Goal: Information Seeking & Learning: Learn about a topic

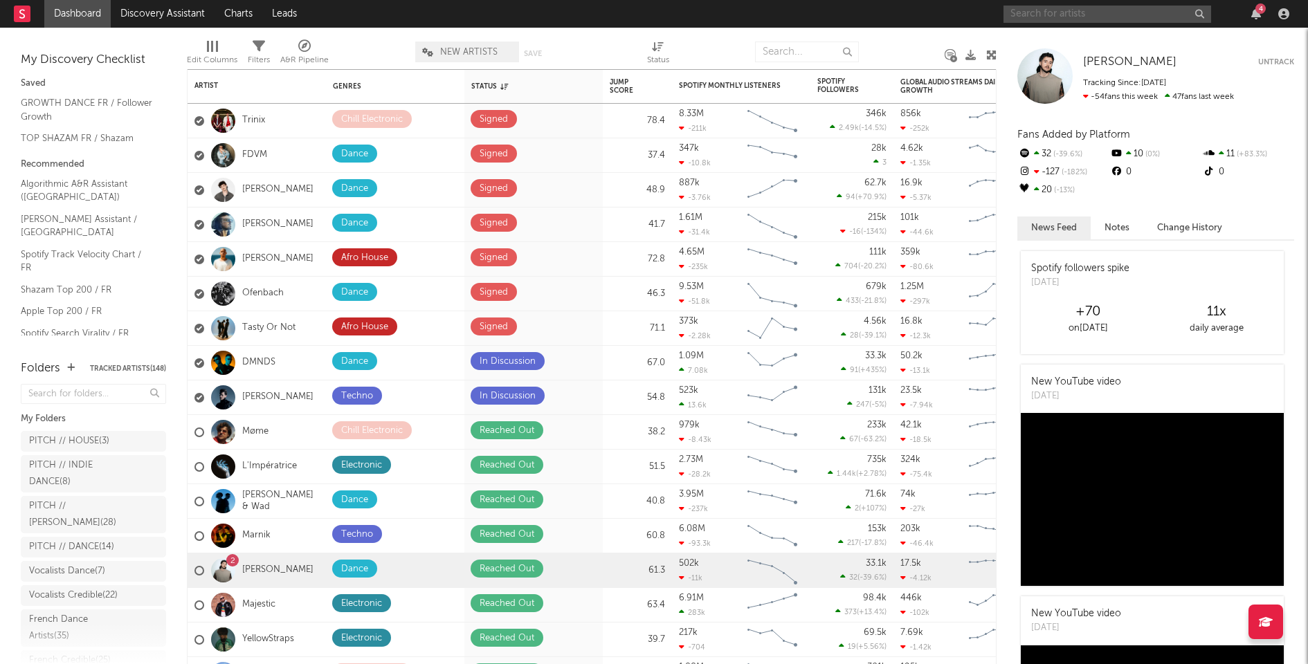
click at [1057, 8] on input "text" at bounding box center [1107, 14] width 208 height 17
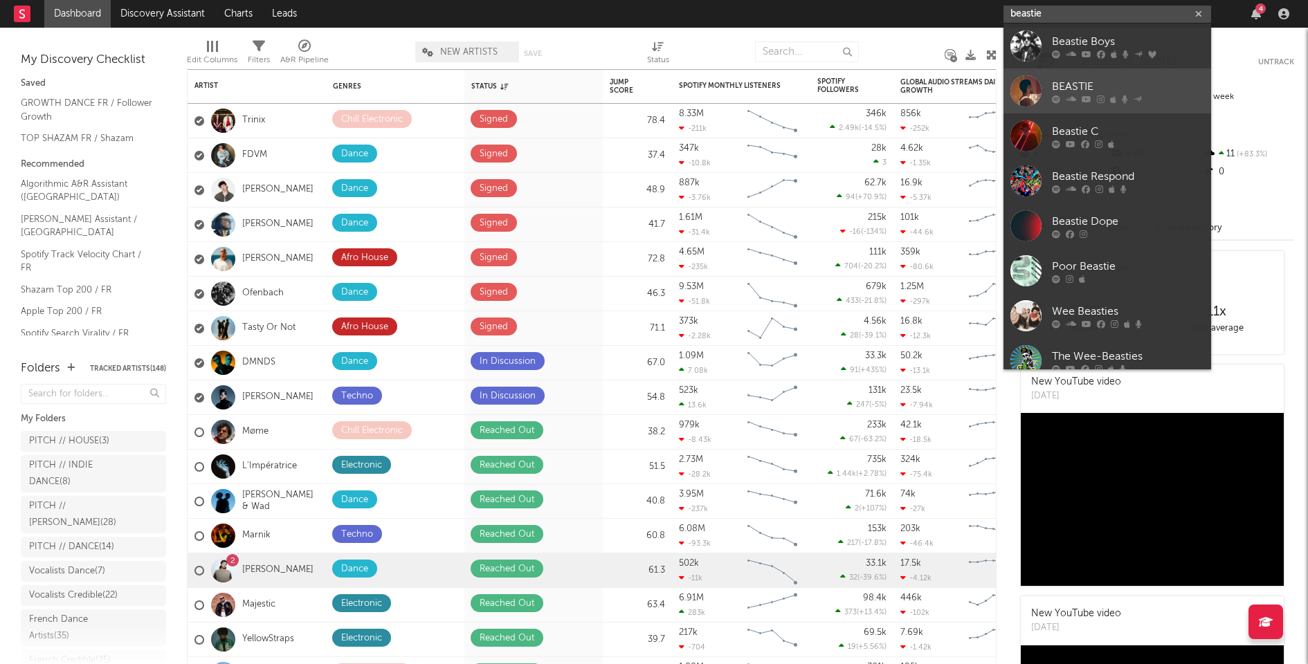
type input "beastie"
click at [1075, 89] on div "BEASTIE" at bounding box center [1128, 86] width 152 height 17
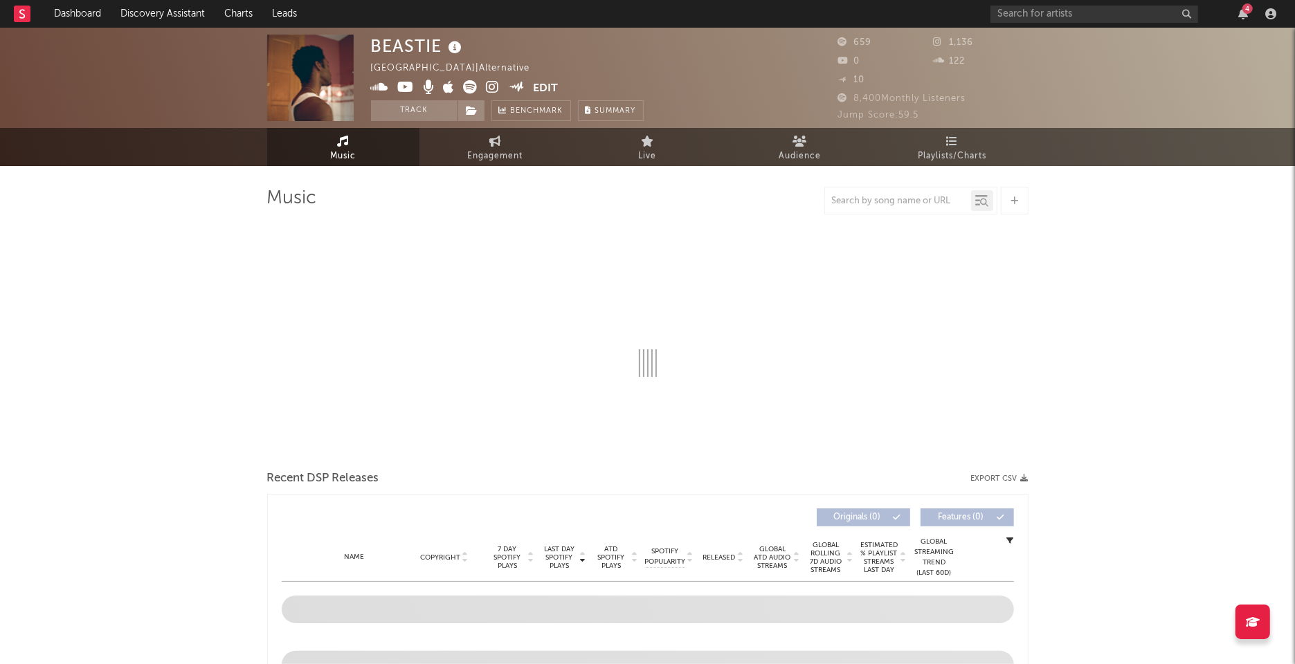
select select "6m"
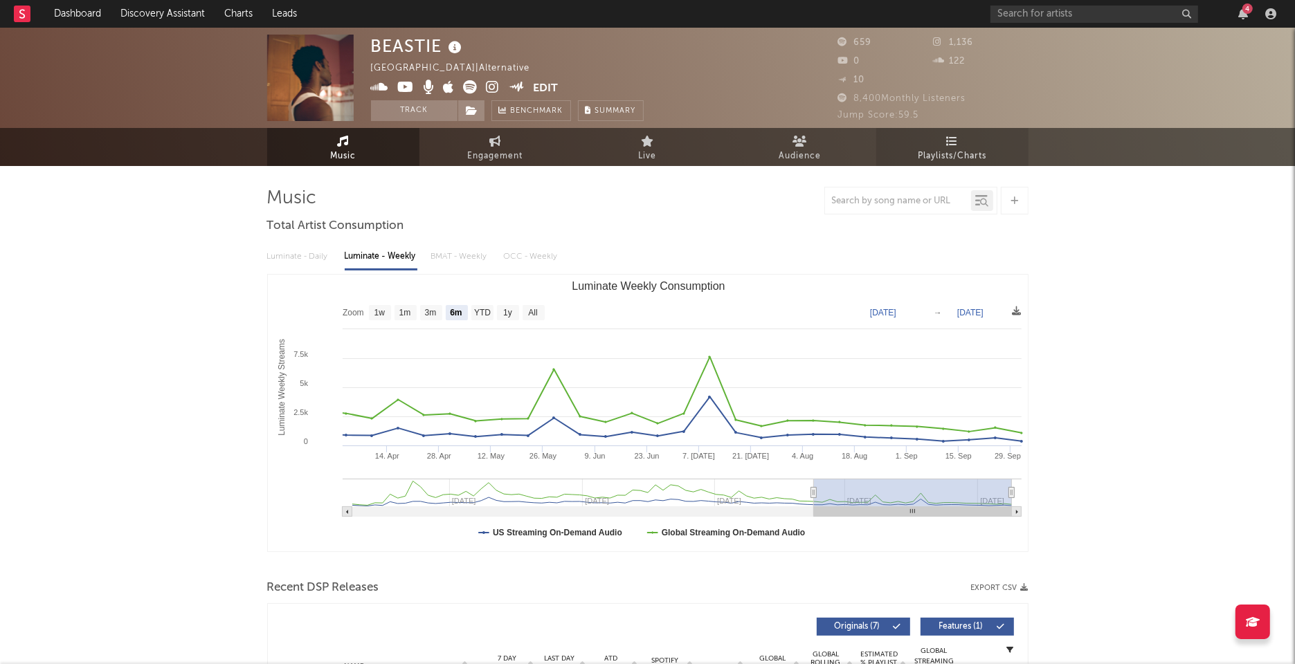
click at [955, 136] on icon at bounding box center [952, 141] width 12 height 11
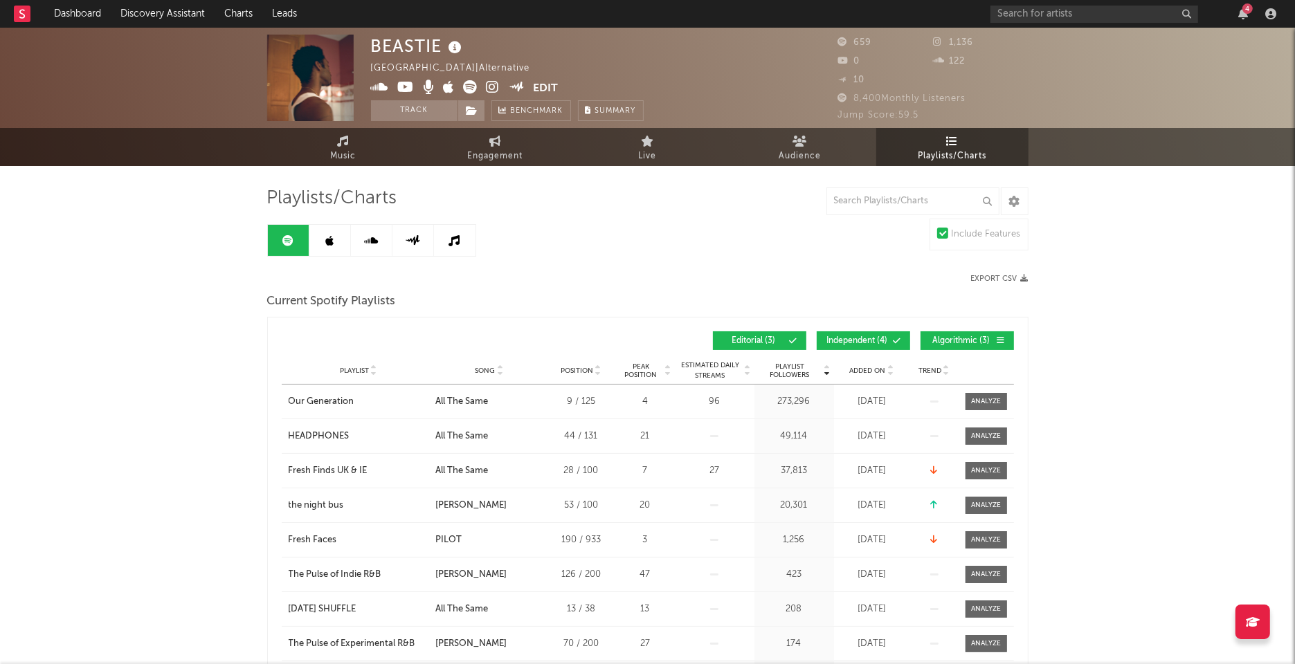
click at [852, 343] on span "Independent ( 4 )" at bounding box center [857, 341] width 64 height 8
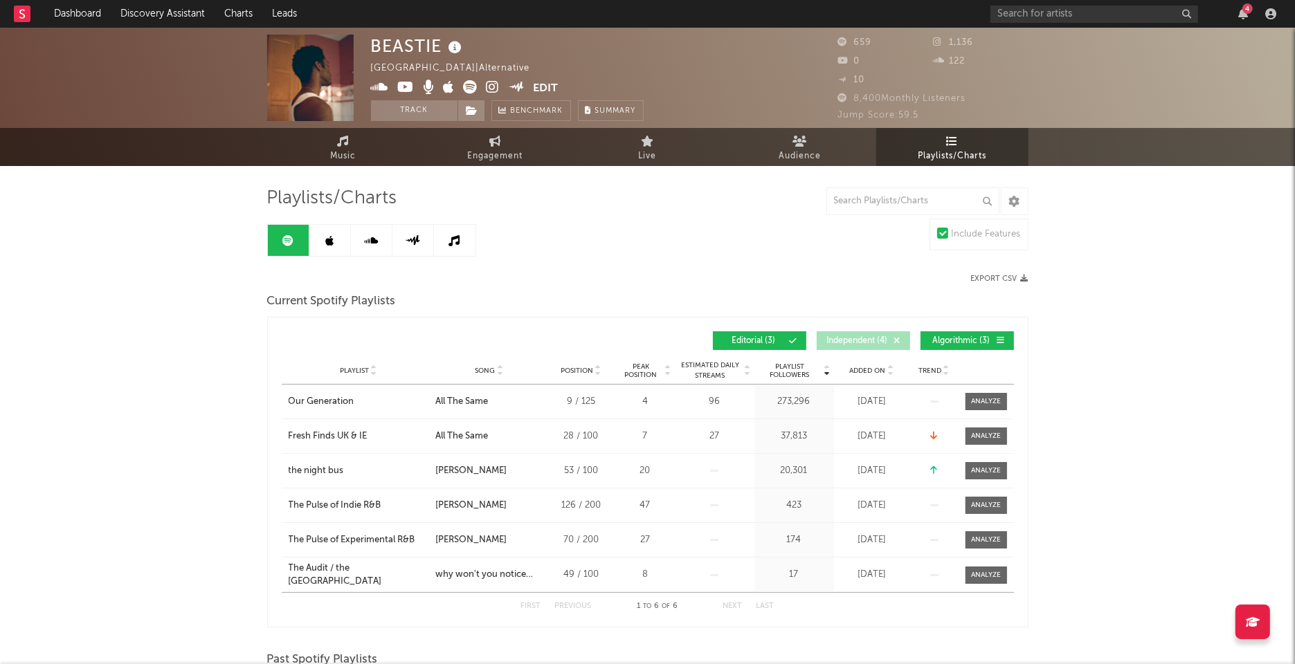
click at [924, 342] on button "Algorithmic ( 3 )" at bounding box center [966, 340] width 93 height 19
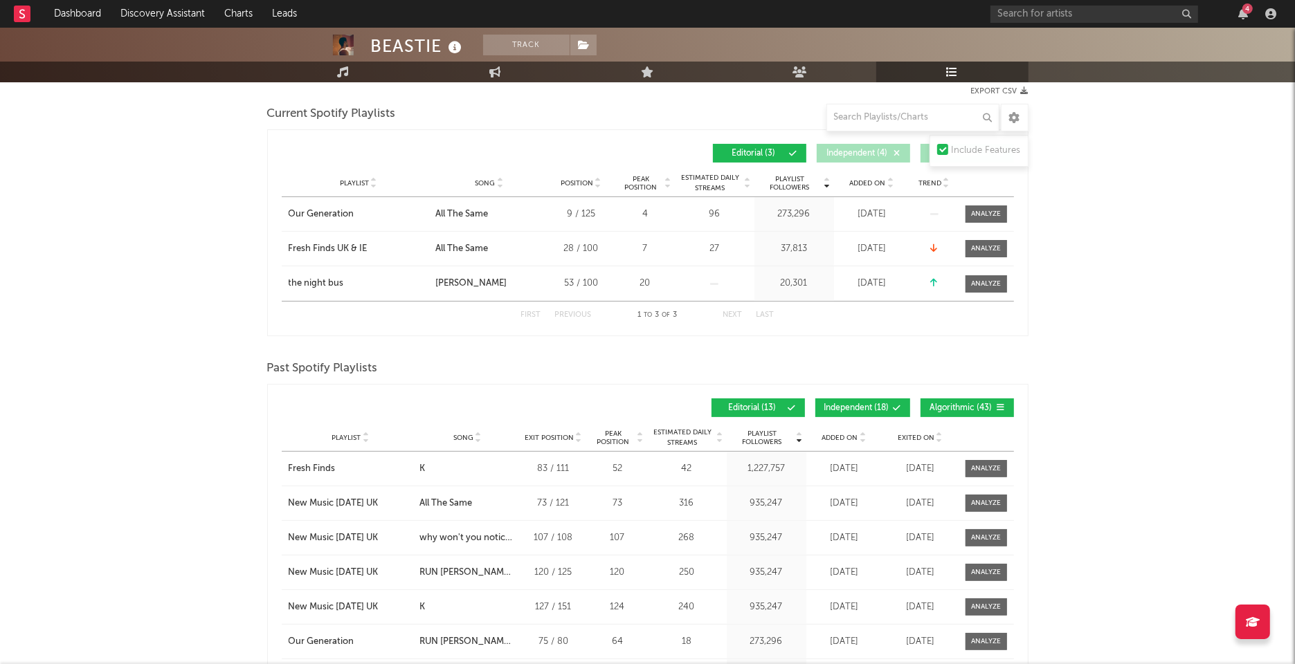
scroll to position [192, 0]
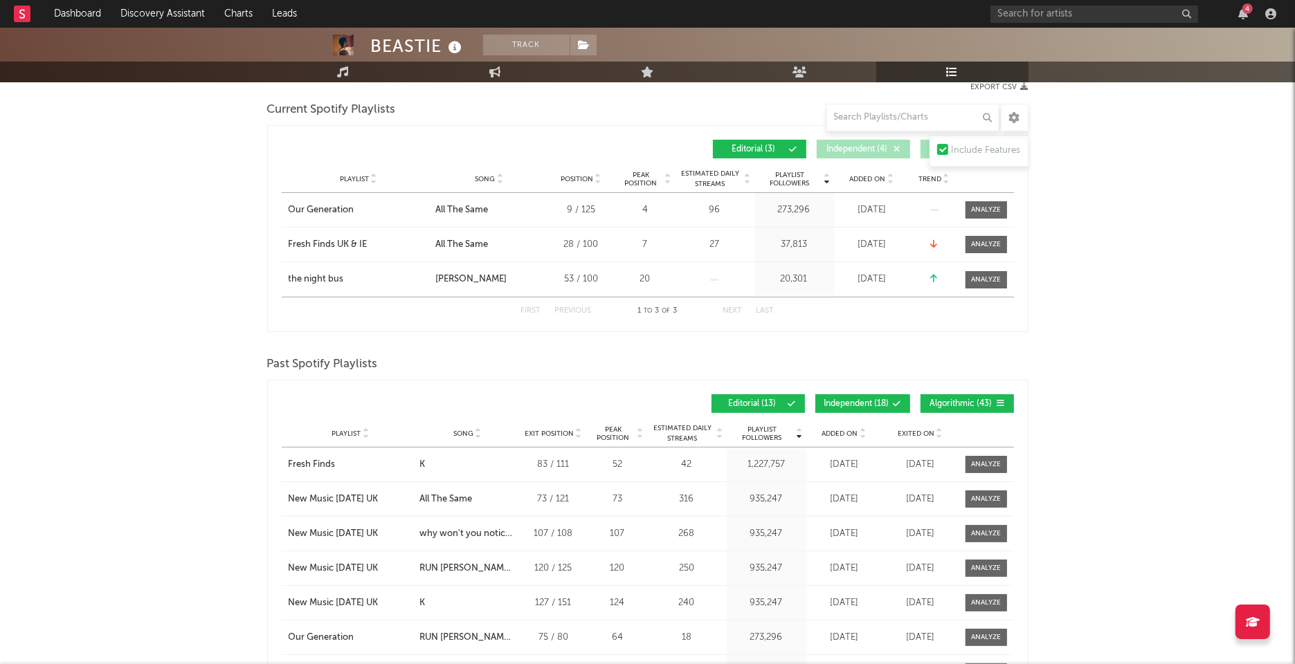
click at [866, 395] on button "Independent ( 18 )" at bounding box center [862, 403] width 95 height 19
click at [948, 400] on span "Algorithmic ( 43 )" at bounding box center [961, 404] width 64 height 8
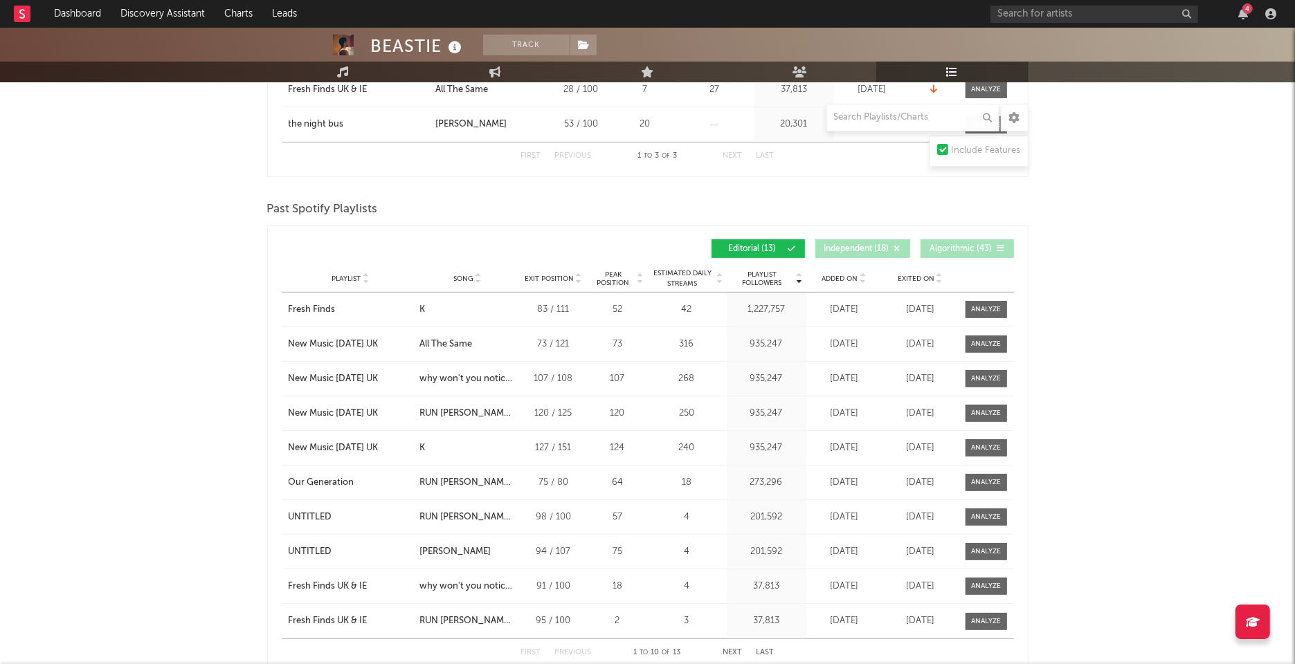
scroll to position [353, 0]
